Goal: Information Seeking & Learning: Learn about a topic

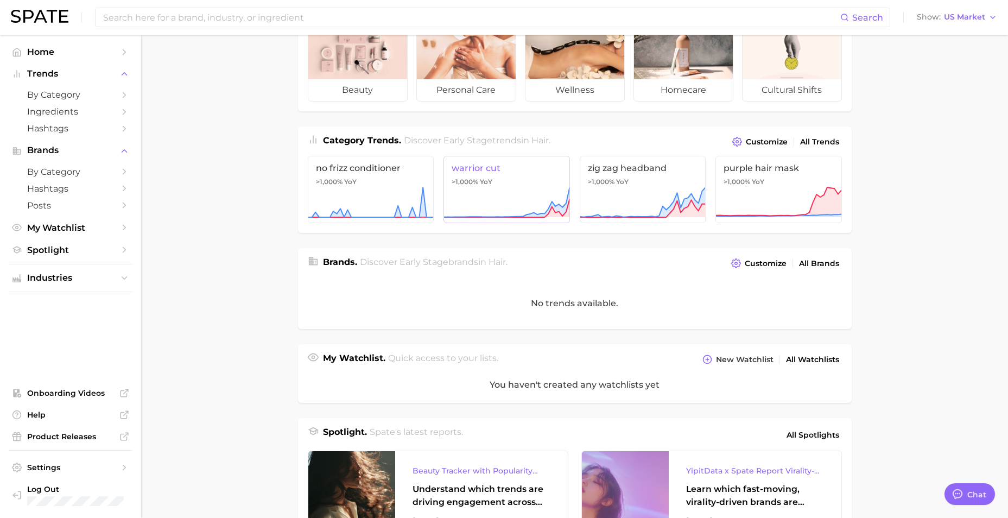
scroll to position [217, 0]
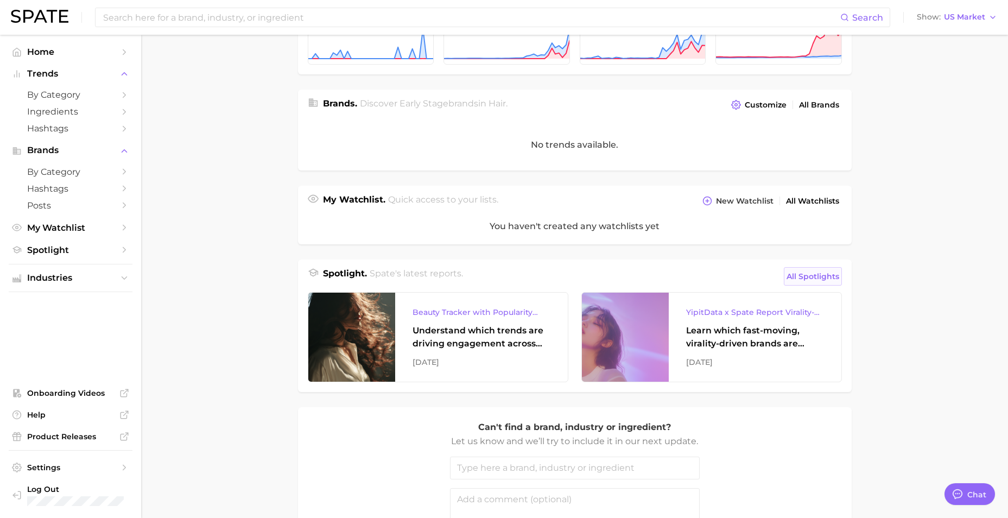
click at [826, 281] on span "All Spotlights" at bounding box center [813, 276] width 53 height 13
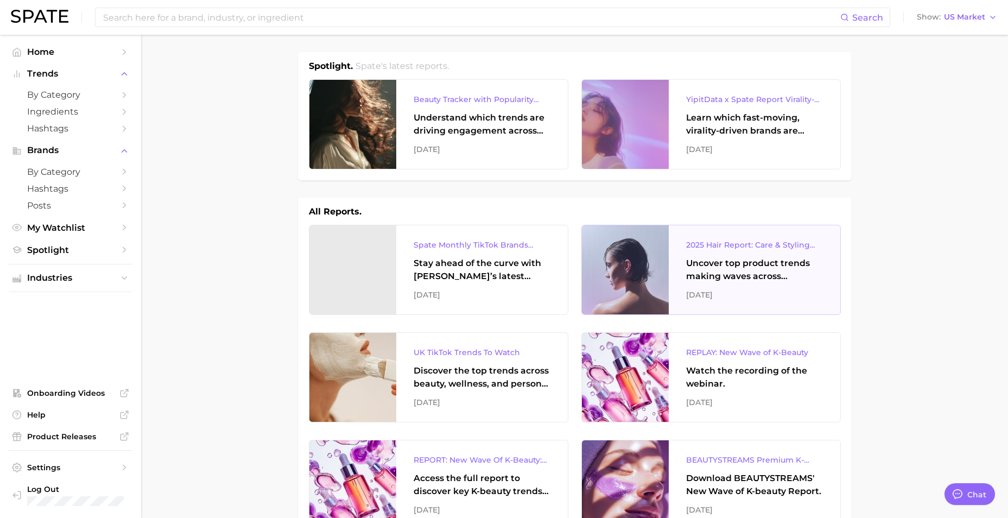
click at [753, 249] on div "2025 Hair Report: Care & Styling Products" at bounding box center [754, 244] width 137 height 13
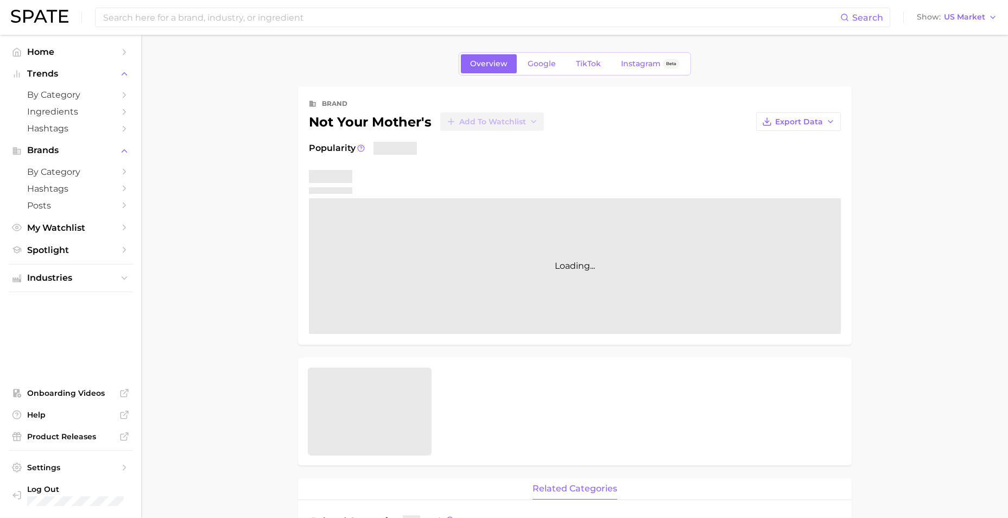
scroll to position [326, 0]
